Goal: Task Accomplishment & Management: Use online tool/utility

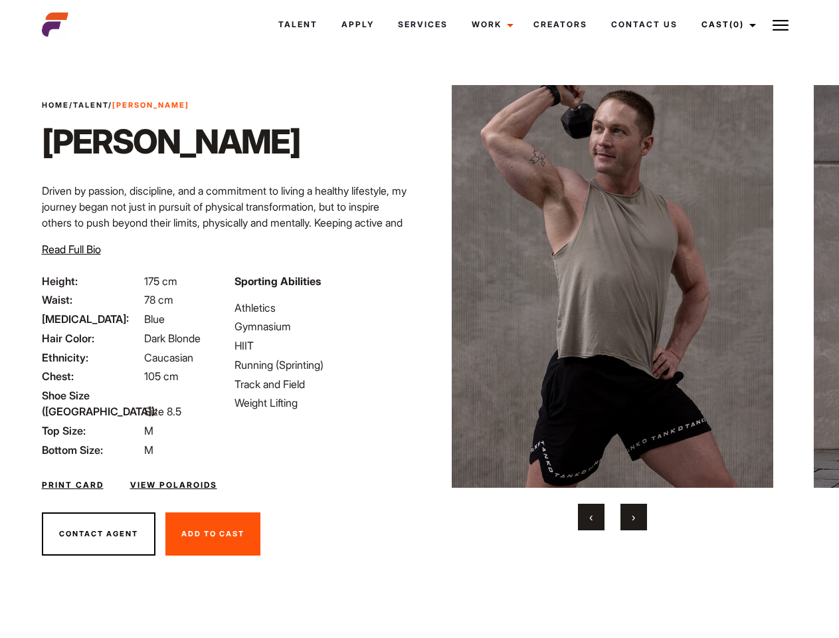
click at [725, 25] on link "Cast (0)" at bounding box center [726, 25] width 74 height 36
click at [780, 25] on img at bounding box center [780, 25] width 16 height 16
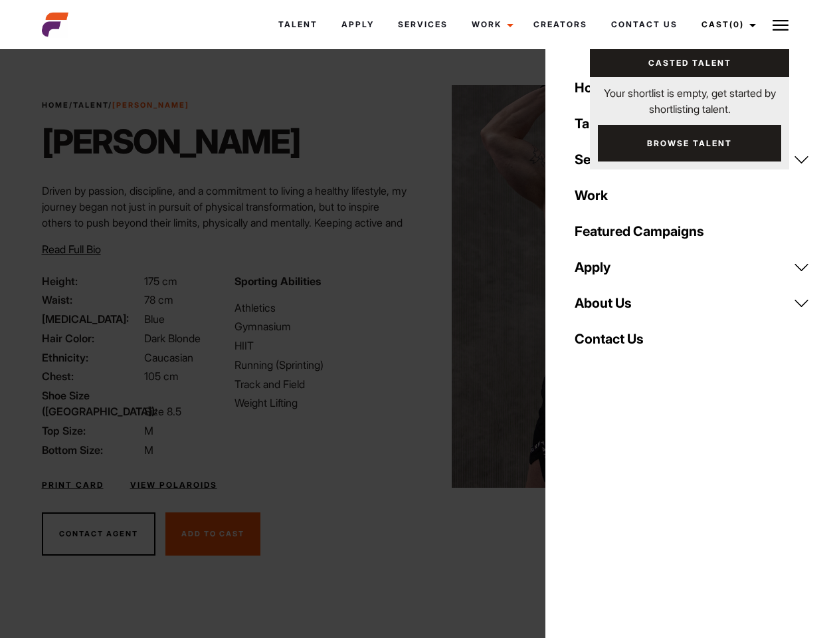
click at [612, 308] on img at bounding box center [613, 286] width 322 height 402
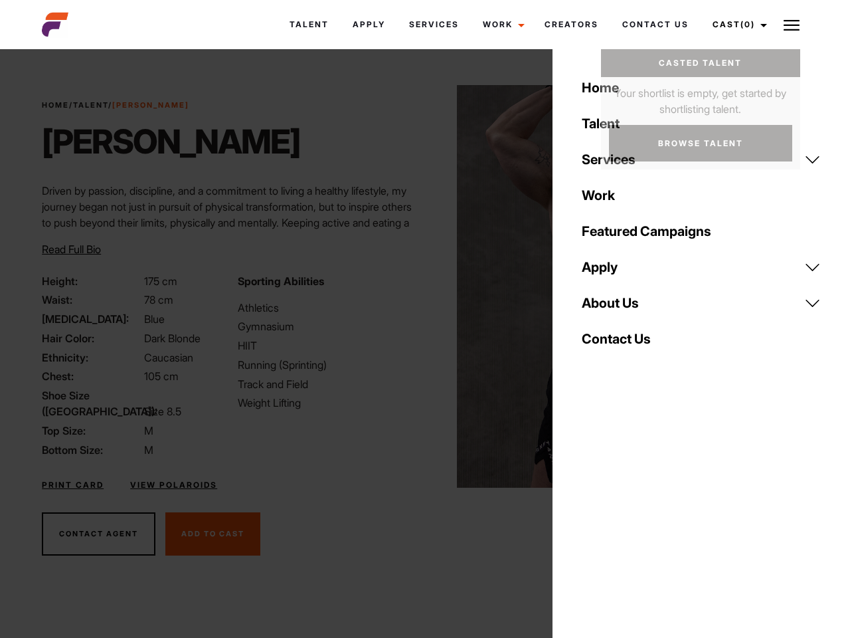
click at [419, 286] on div "Sporting Abilities Athletics Gymnasium HIIT Running (Sprinting) Track and Field…" at bounding box center [327, 365] width 195 height 185
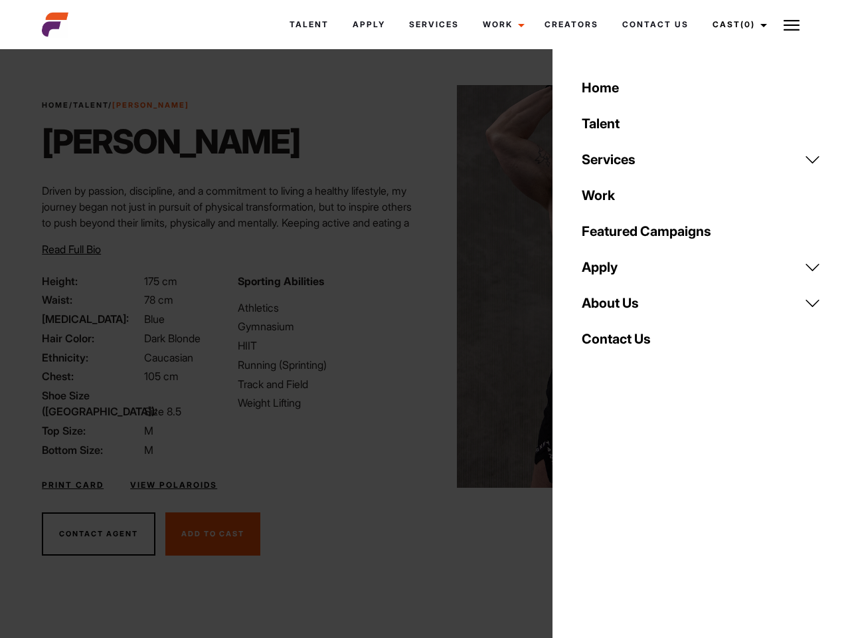
click at [591, 517] on div "Home Talent Services Talent Casting Photography Videography Creative Hair and M…" at bounding box center [702, 319] width 298 height 638
click at [634, 517] on div "Home Talent Services Talent Casting Photography Videography Creative Hair and M…" at bounding box center [702, 319] width 298 height 638
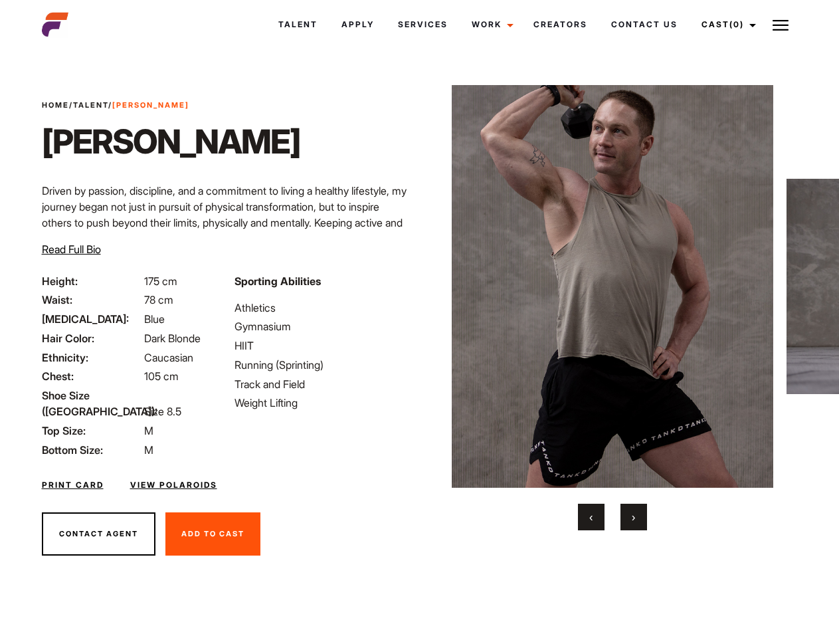
click at [725, 25] on link "Cast (0)" at bounding box center [726, 25] width 74 height 36
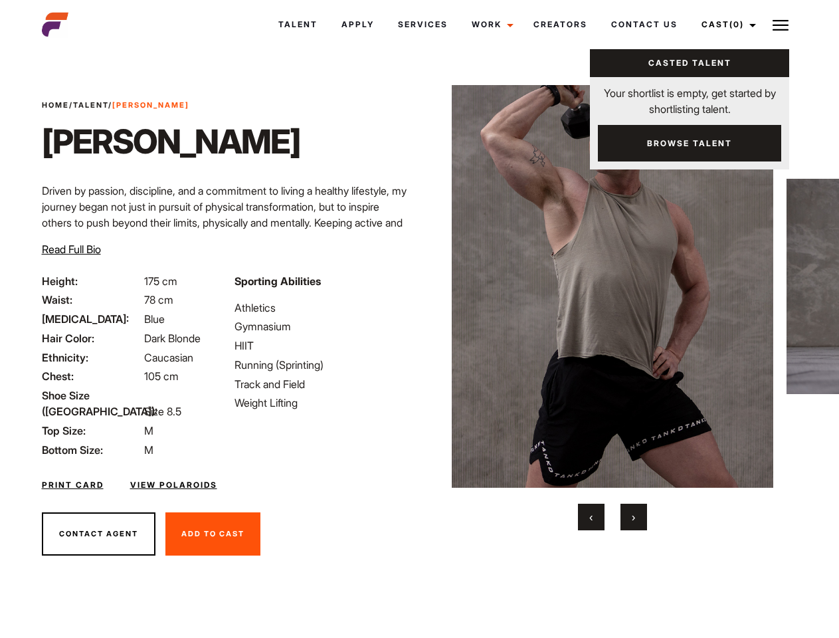
click at [780, 25] on img at bounding box center [780, 25] width 16 height 16
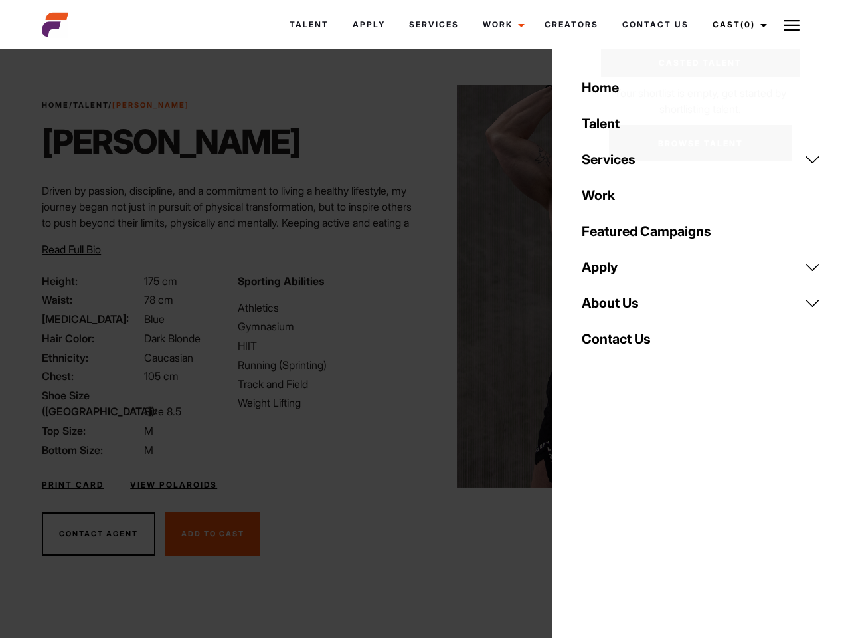
click at [612, 308] on img at bounding box center [618, 286] width 322 height 402
click at [419, 286] on div "Sporting Abilities Athletics Gymnasium HIIT Running (Sprinting) Track and Field…" at bounding box center [327, 365] width 195 height 185
click at [591, 517] on div "Home Talent Services Talent Casting Photography Videography Creative Hair and M…" at bounding box center [702, 319] width 298 height 638
click at [634, 517] on div "Home Talent Services Talent Casting Photography Videography Creative Hair and M…" at bounding box center [702, 319] width 298 height 638
